Goal: Register for event/course

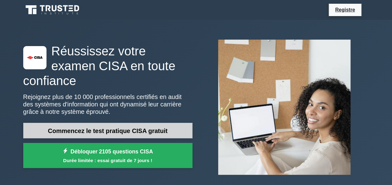
click at [166, 128] on font "Commencez le test pratique CISA gratuit" at bounding box center [107, 131] width 119 height 7
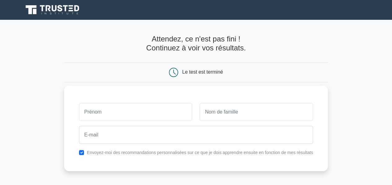
click at [162, 112] on input "text" at bounding box center [135, 112] width 113 height 18
type input "[PERSON_NAME]"
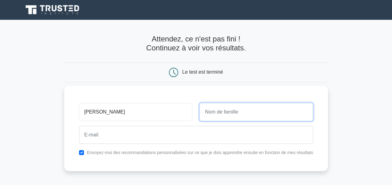
click at [227, 112] on input "text" at bounding box center [255, 112] width 113 height 18
type input "CAMARA"
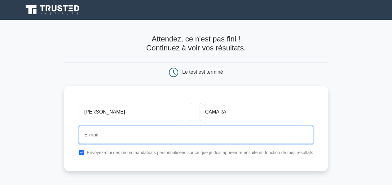
click at [178, 137] on input "email" at bounding box center [196, 135] width 234 height 18
type input "mohamedjuniorcamara29@gmail.com"
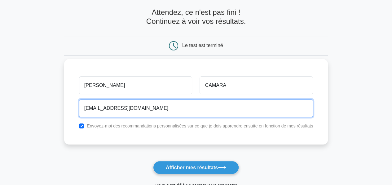
scroll to position [62, 0]
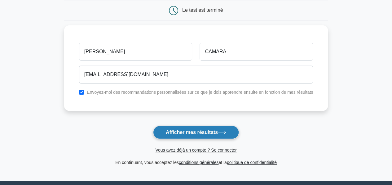
click at [212, 131] on font "Afficher mes résultats" at bounding box center [192, 132] width 52 height 5
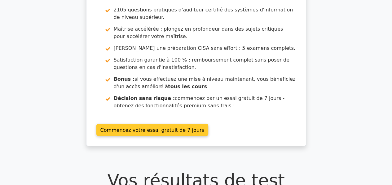
scroll to position [93, 0]
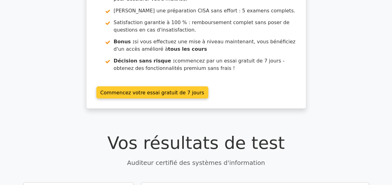
click at [177, 94] on link "Commencez votre essai gratuit de 7 jours" at bounding box center [152, 92] width 112 height 12
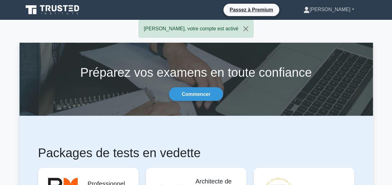
click at [332, 10] on font "[PERSON_NAME]" at bounding box center [329, 9] width 41 height 5
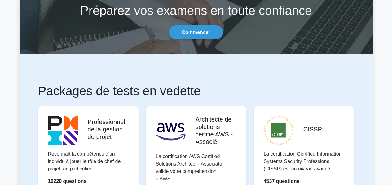
scroll to position [93, 0]
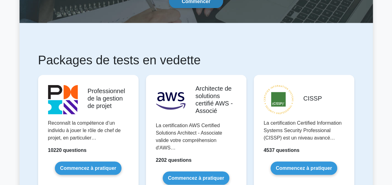
click at [214, 3] on link "Commencer" at bounding box center [196, 0] width 54 height 13
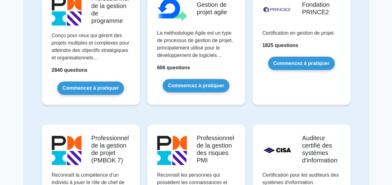
scroll to position [433, 0]
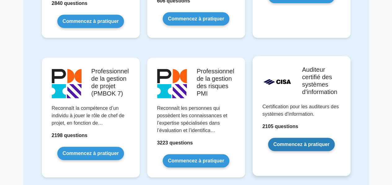
click at [322, 151] on link "Commencez à pratiquer" at bounding box center [301, 144] width 67 height 13
